Goal: Task Accomplishment & Management: Manage account settings

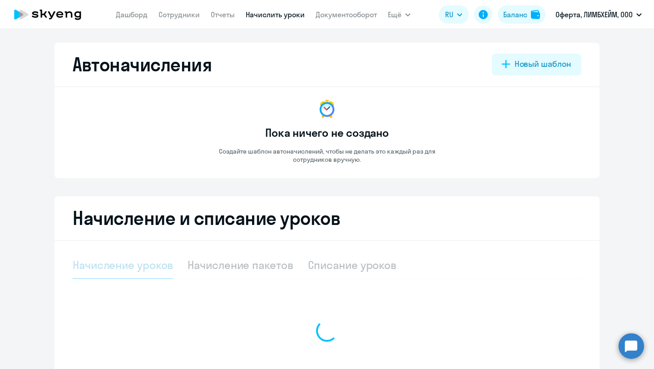
select select "10"
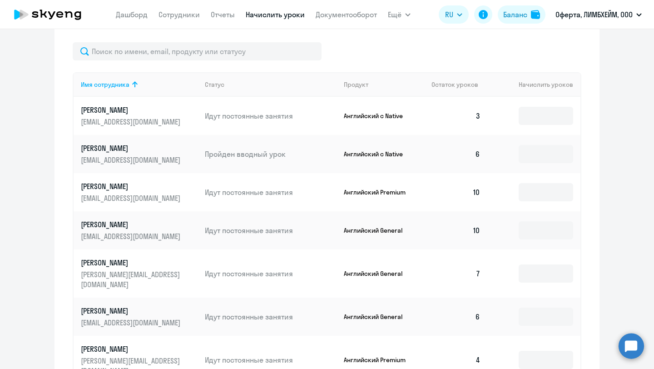
scroll to position [306, 0]
click at [534, 116] on input at bounding box center [545, 116] width 54 height 18
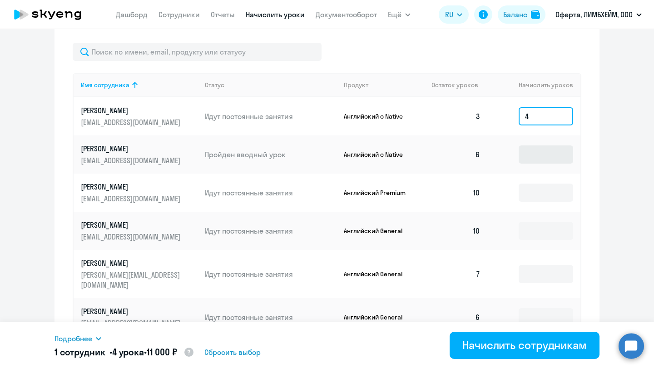
type input "4"
click at [524, 156] on input at bounding box center [545, 154] width 54 height 18
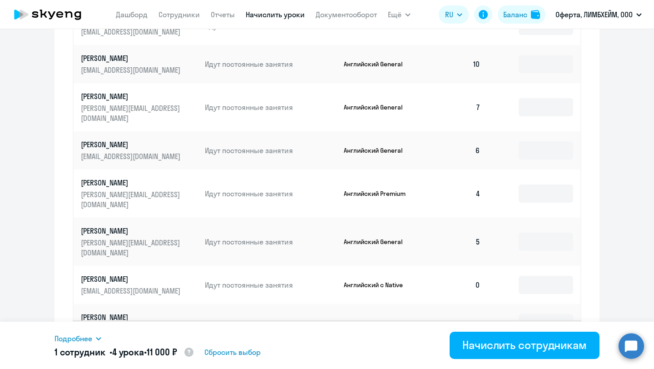
scroll to position [476, 0]
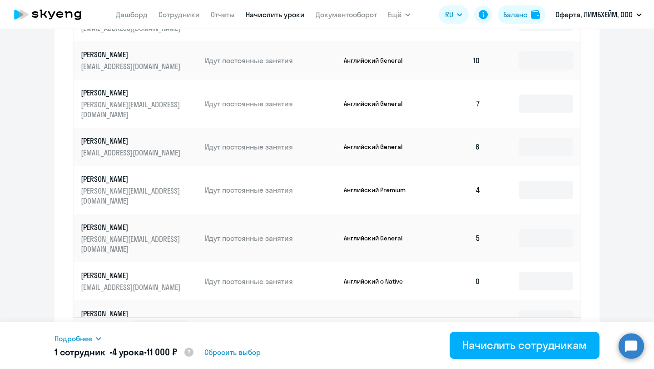
click at [537, 148] on td at bounding box center [534, 147] width 93 height 38
click at [537, 181] on input at bounding box center [545, 190] width 54 height 18
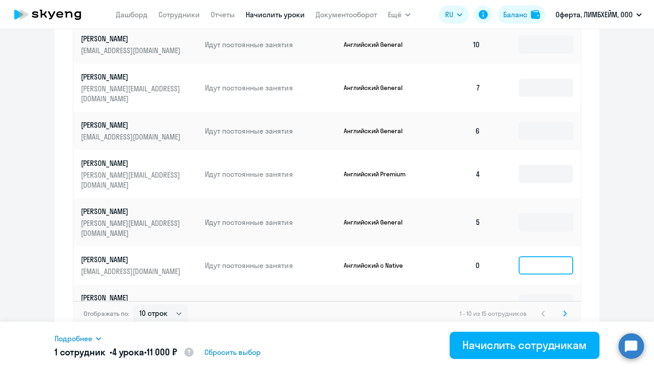
click at [534, 256] on input at bounding box center [545, 265] width 54 height 18
type input "4"
click at [564, 310] on icon at bounding box center [564, 312] width 3 height 5
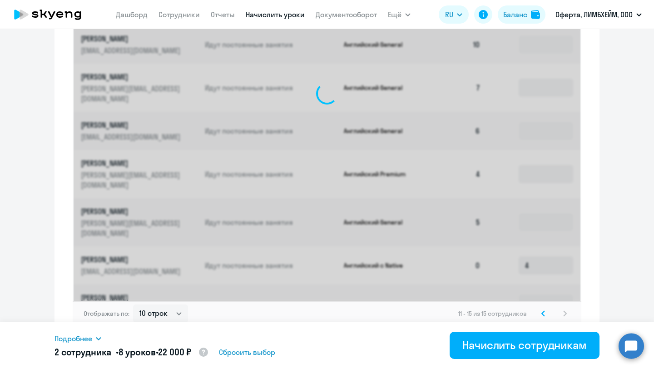
scroll to position [301, 0]
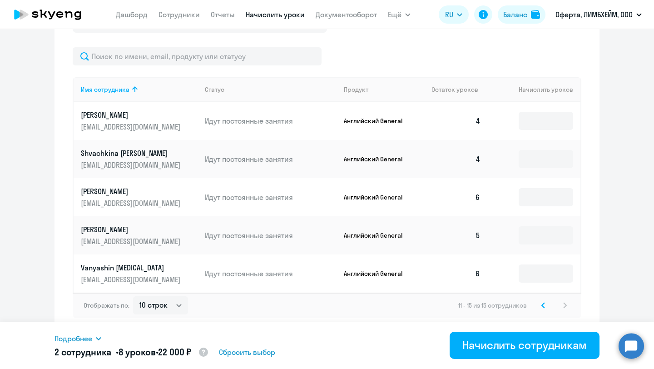
click at [537, 248] on td at bounding box center [534, 235] width 93 height 38
click at [537, 238] on input at bounding box center [545, 235] width 54 height 18
type input "1"
click at [524, 159] on input "2" at bounding box center [545, 159] width 54 height 18
type input "2"
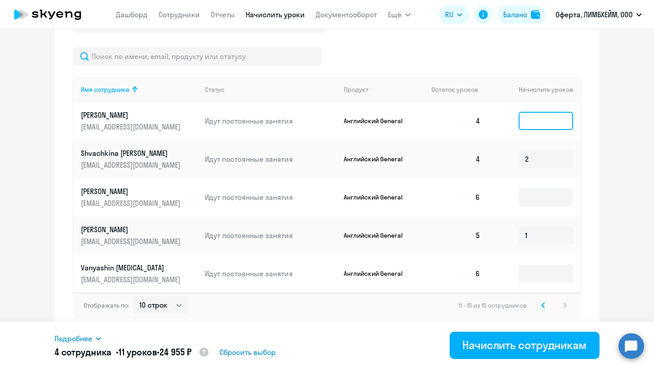
click at [527, 112] on input at bounding box center [545, 121] width 54 height 18
type input "2"
drag, startPoint x: 534, startPoint y: 121, endPoint x: 511, endPoint y: 121, distance: 23.6
click at [511, 121] on td "2" at bounding box center [534, 121] width 93 height 38
type input "4"
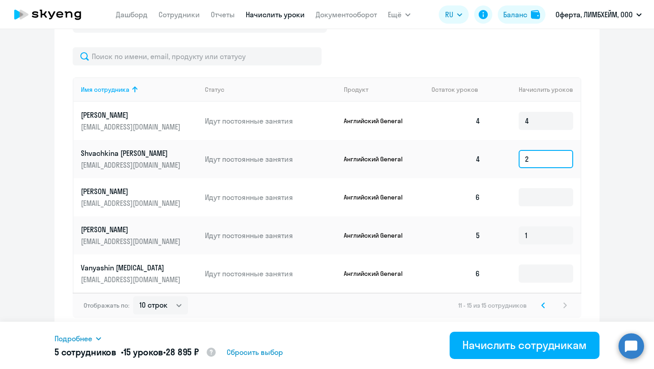
drag, startPoint x: 538, startPoint y: 158, endPoint x: 516, endPoint y: 158, distance: 22.2
click at [516, 158] on td "2" at bounding box center [534, 159] width 93 height 38
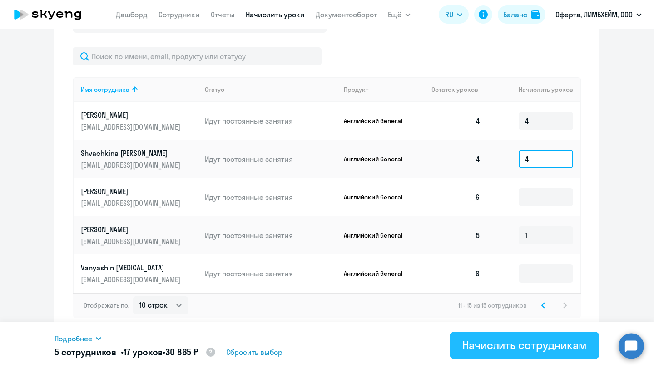
type input "4"
click at [520, 346] on div "Начислить сотрудникам" at bounding box center [524, 344] width 124 height 15
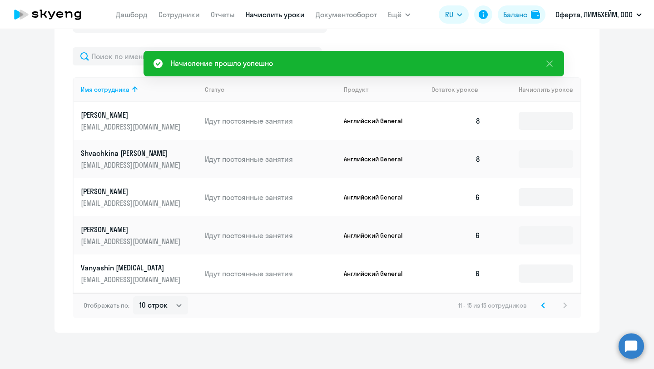
click at [542, 305] on icon at bounding box center [543, 304] width 3 height 5
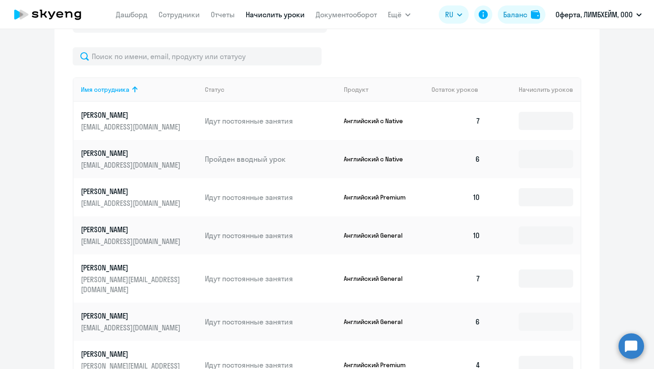
click at [105, 230] on p "[PERSON_NAME]" at bounding box center [132, 229] width 102 height 10
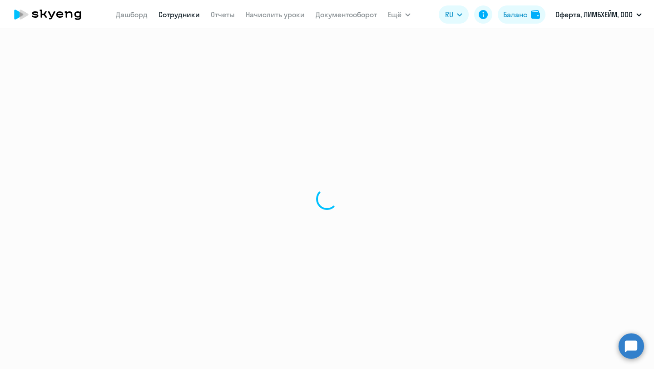
select select "english"
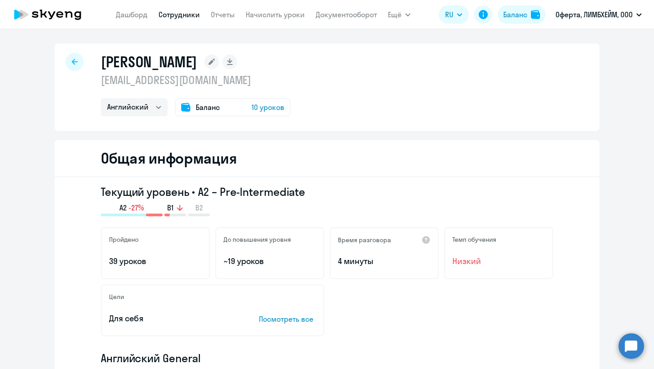
click at [77, 54] on div at bounding box center [74, 62] width 18 height 18
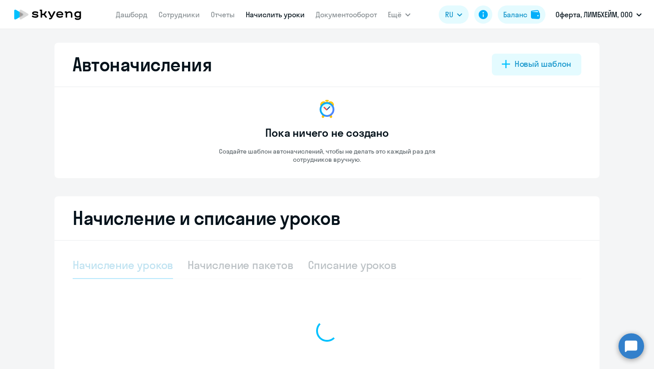
select select "10"
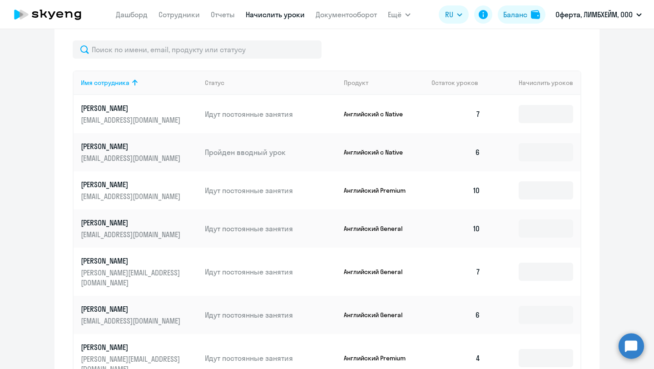
scroll to position [292, 0]
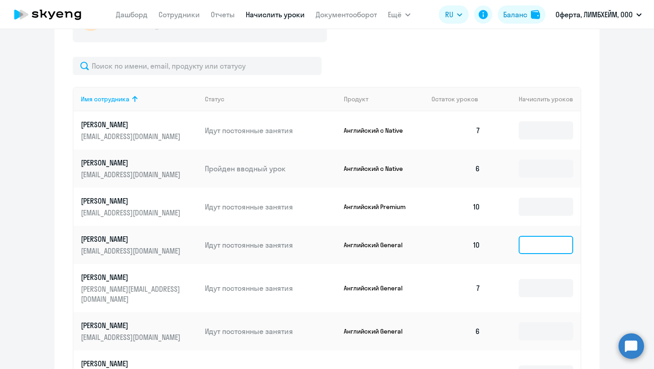
click at [531, 241] on input at bounding box center [545, 245] width 54 height 18
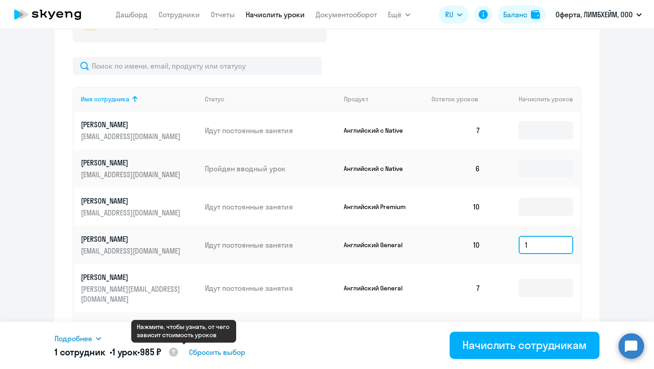
type input "1"
click at [178, 353] on circle at bounding box center [173, 351] width 9 height 9
select select "english_adult_native_speaker"
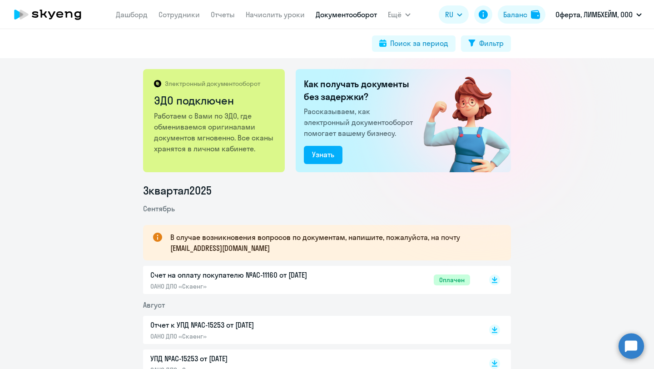
click at [216, 278] on p "Счет на оплату покупателю №AC-11160 от [DATE]" at bounding box center [245, 274] width 191 height 11
